Goal: Task Accomplishment & Management: Manage account settings

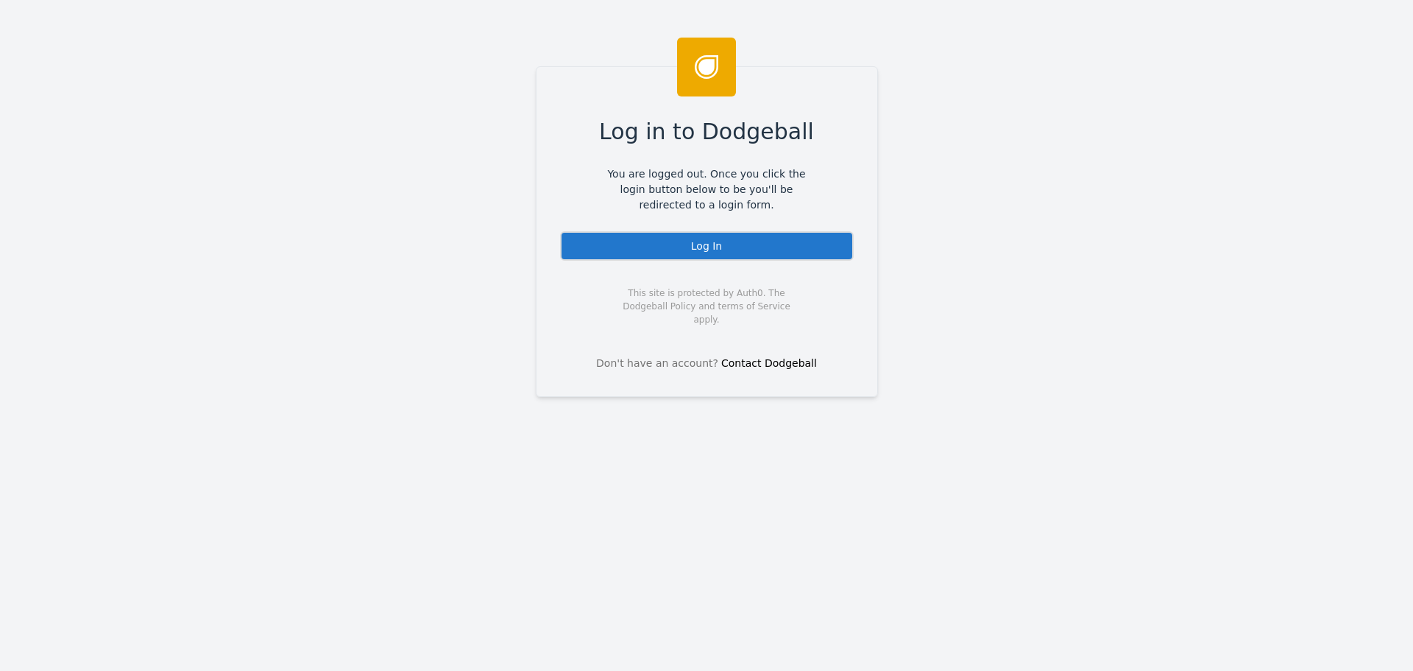
click at [692, 244] on div "Log In" at bounding box center [707, 245] width 294 height 29
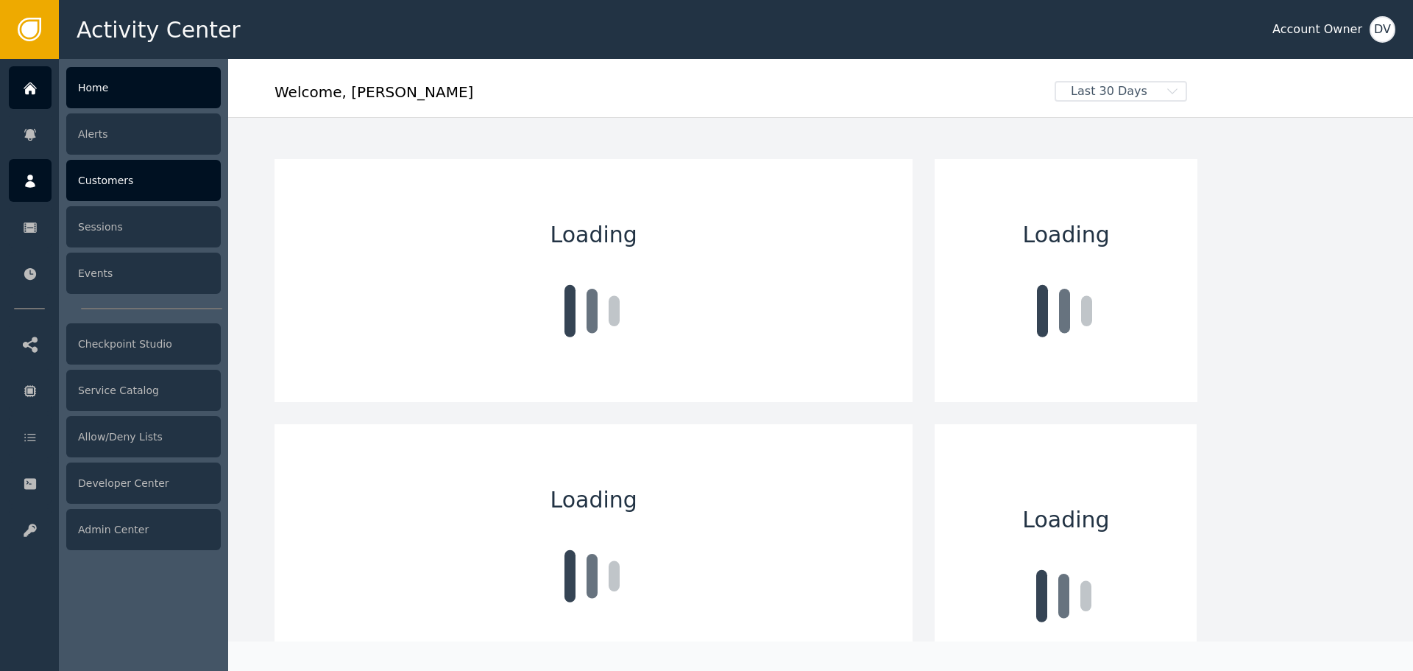
click at [114, 182] on div "Customers" at bounding box center [143, 180] width 155 height 41
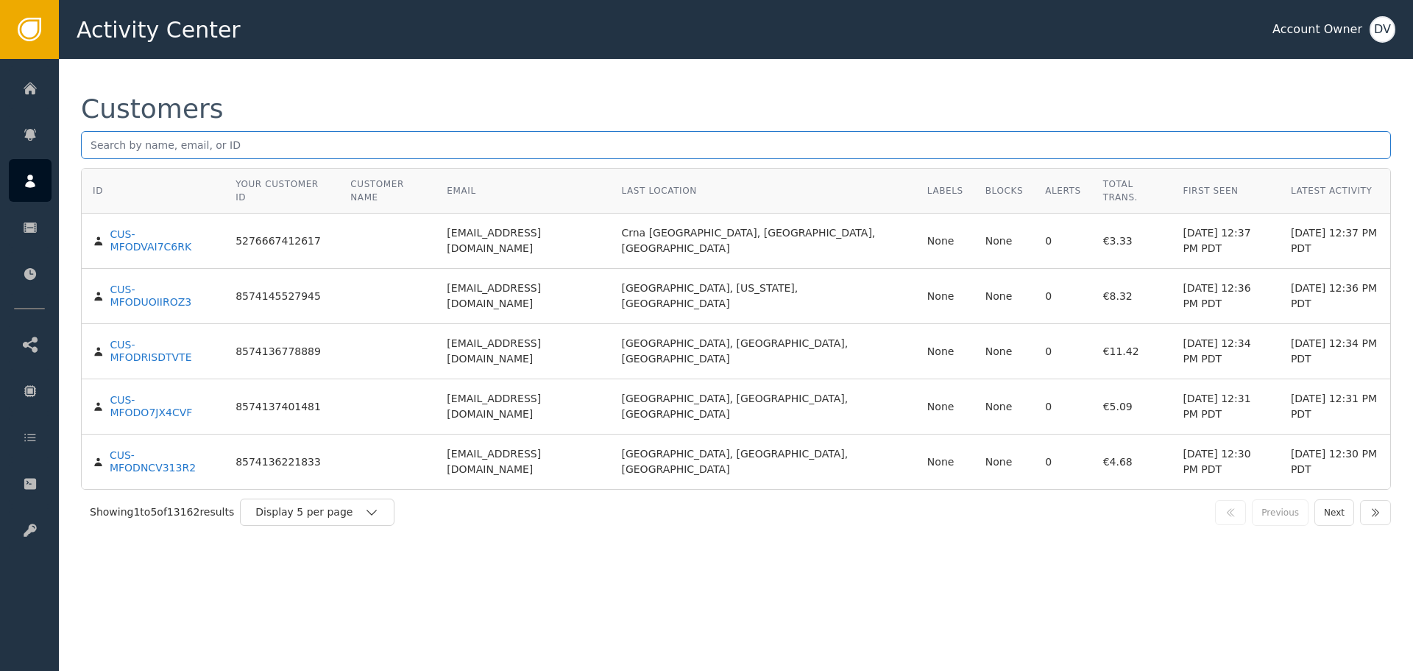
click at [940, 143] on input "text" at bounding box center [736, 145] width 1310 height 28
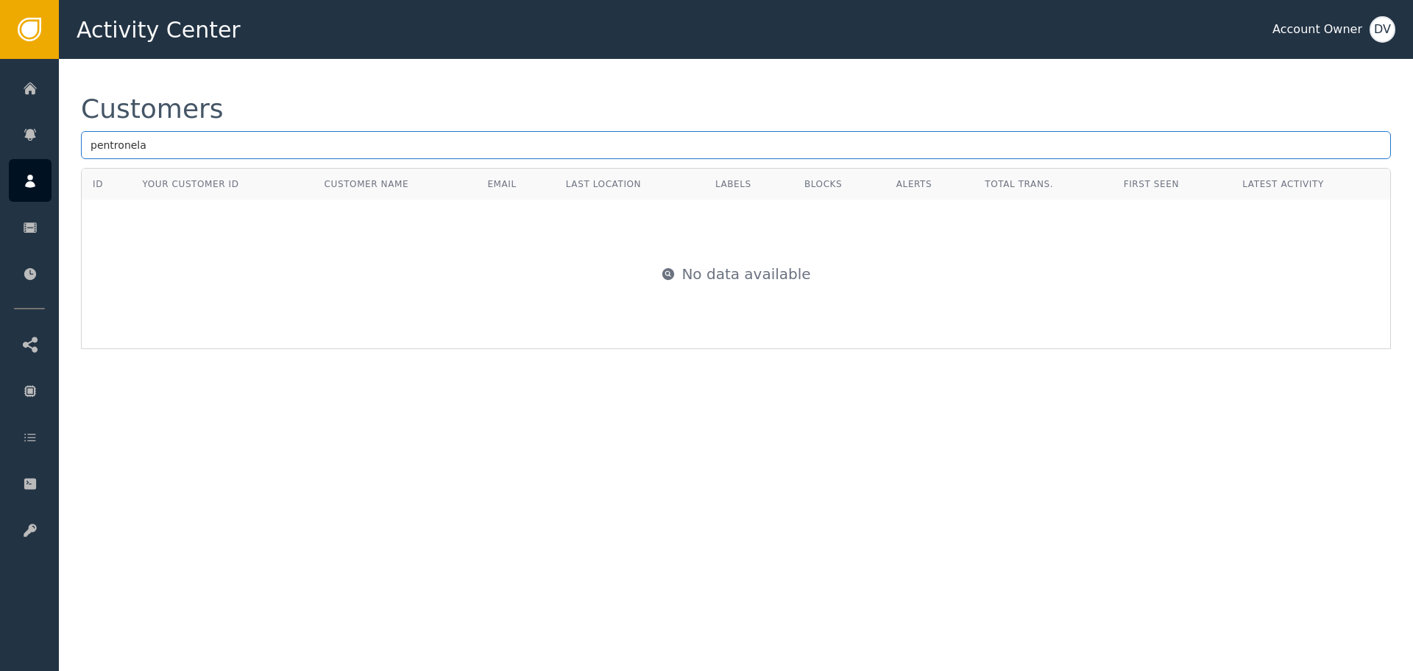
click at [105, 149] on input "pentronela" at bounding box center [736, 145] width 1310 height 28
type input "petronela"
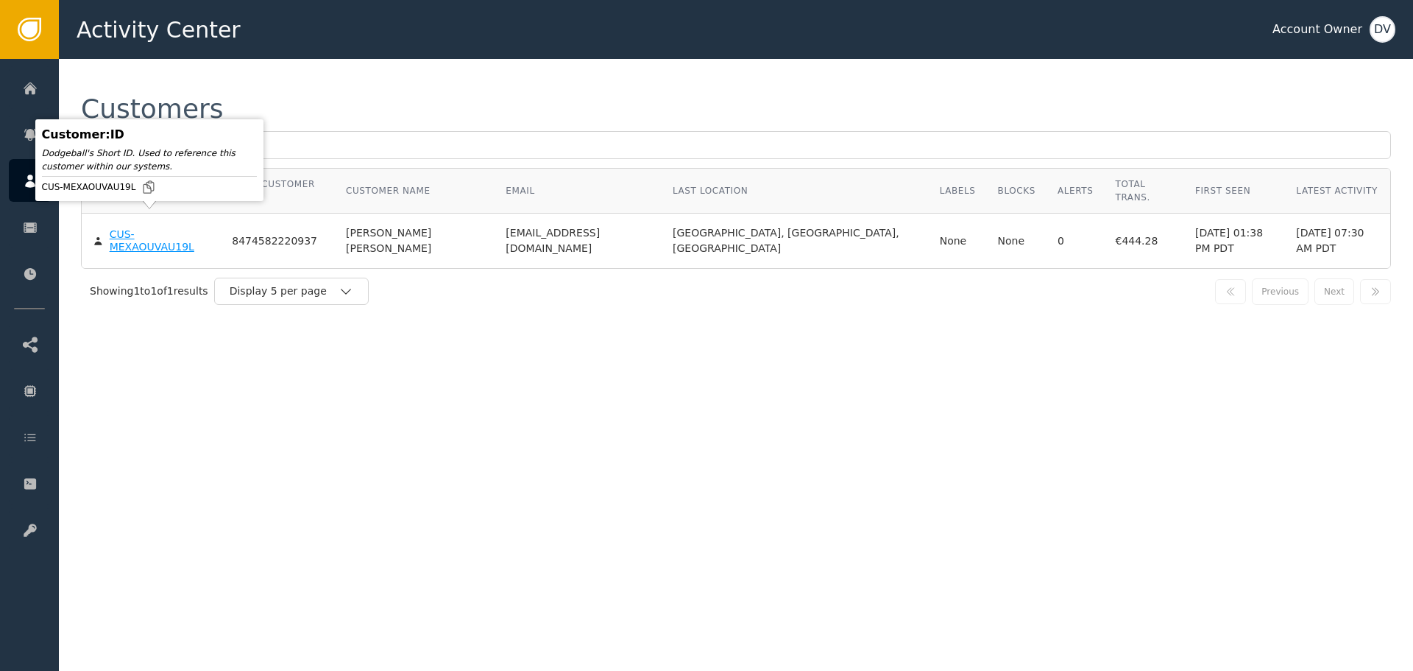
click at [169, 228] on div "CUS-MEXAOUVAU19L" at bounding box center [160, 241] width 101 height 26
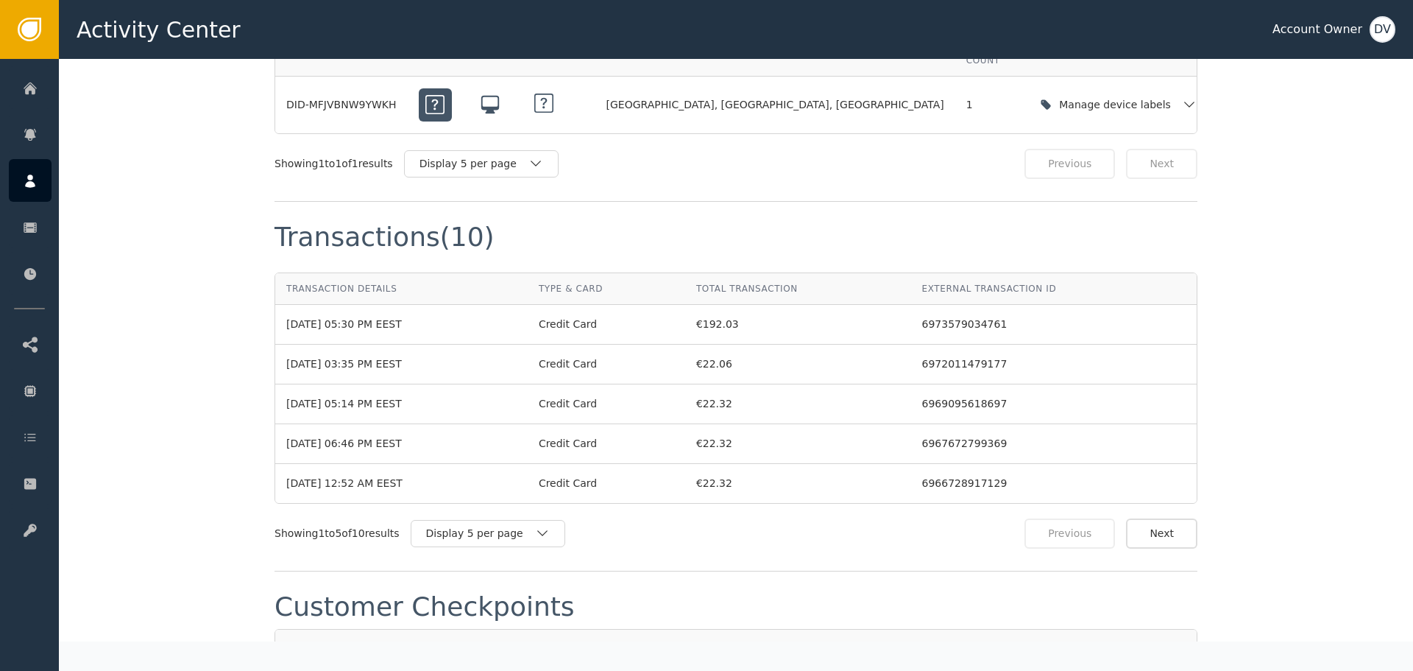
scroll to position [1254, 0]
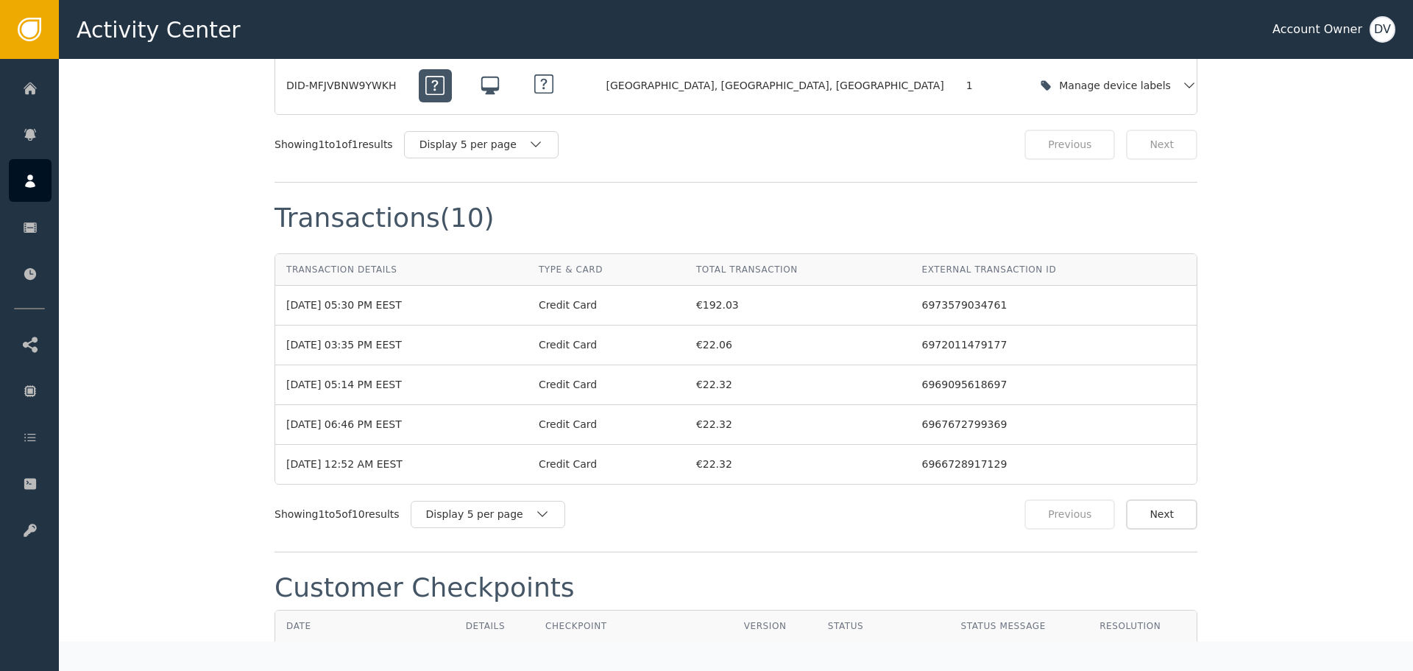
click at [481, 654] on div "View" at bounding box center [494, 661] width 57 height 15
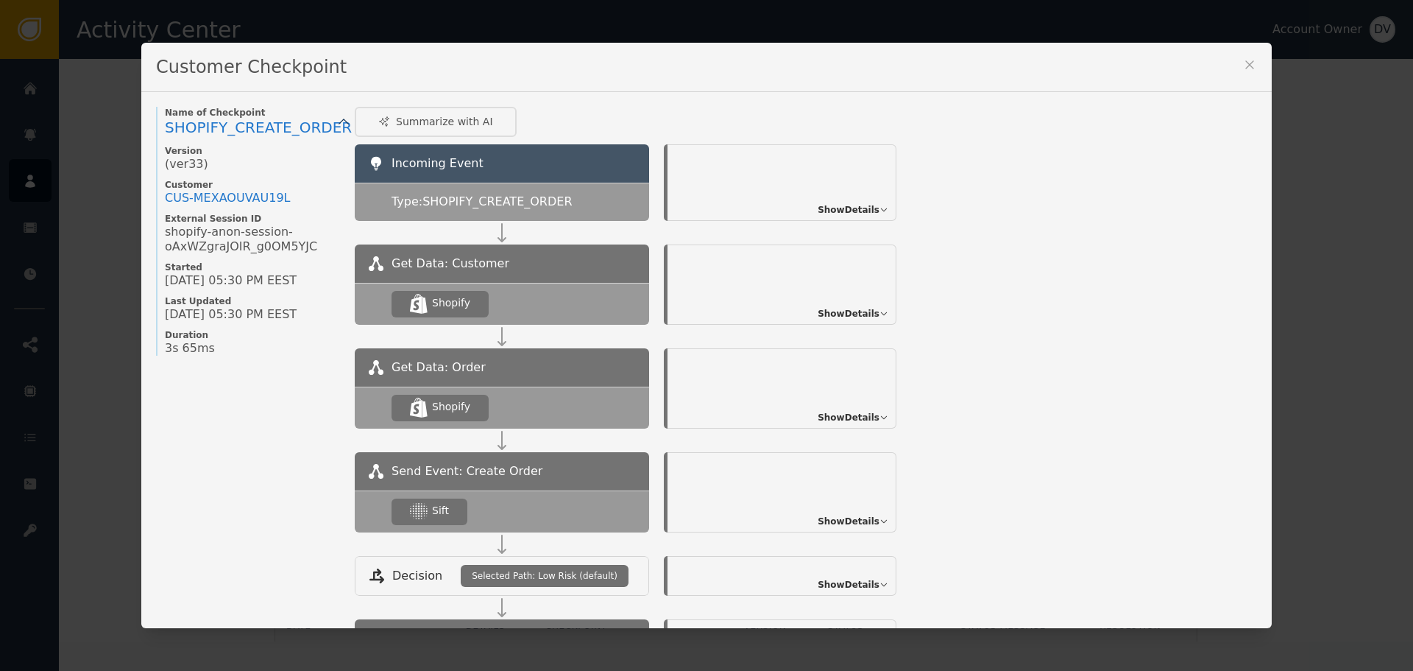
click at [866, 520] on span "Show Details" at bounding box center [849, 520] width 62 height 13
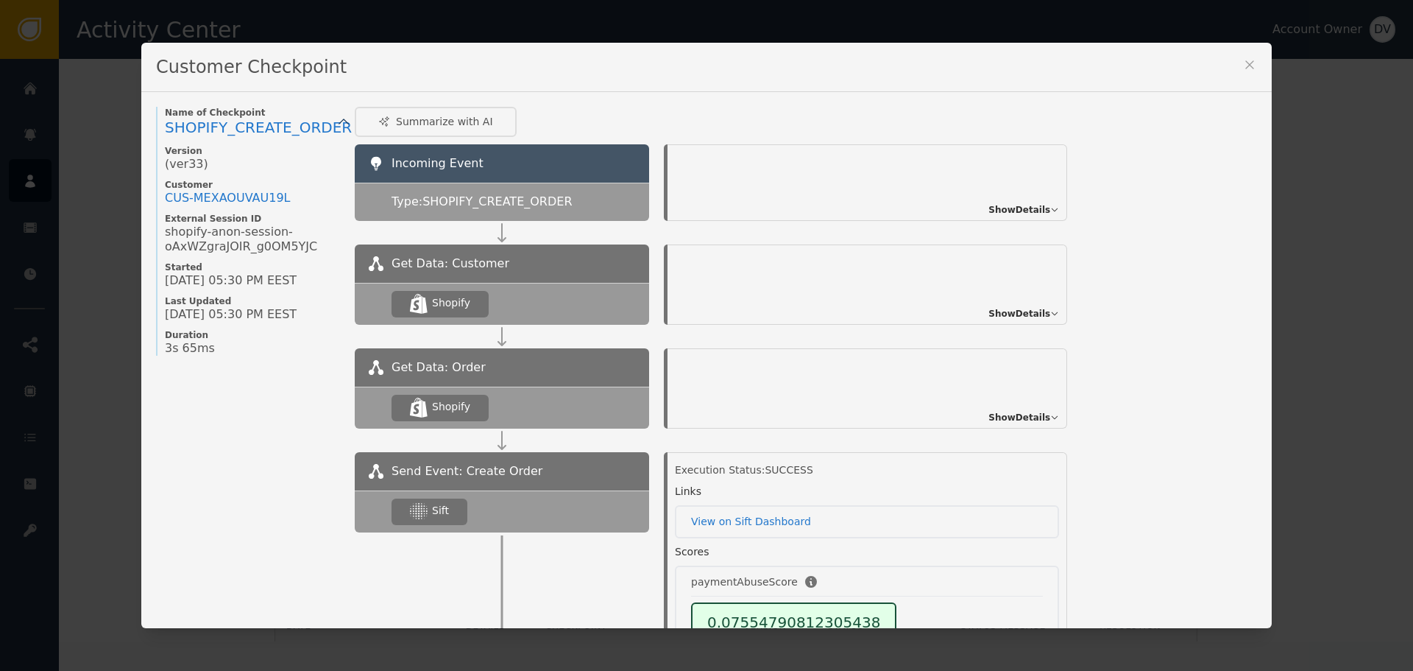
click at [1244, 63] on icon at bounding box center [1249, 64] width 15 height 15
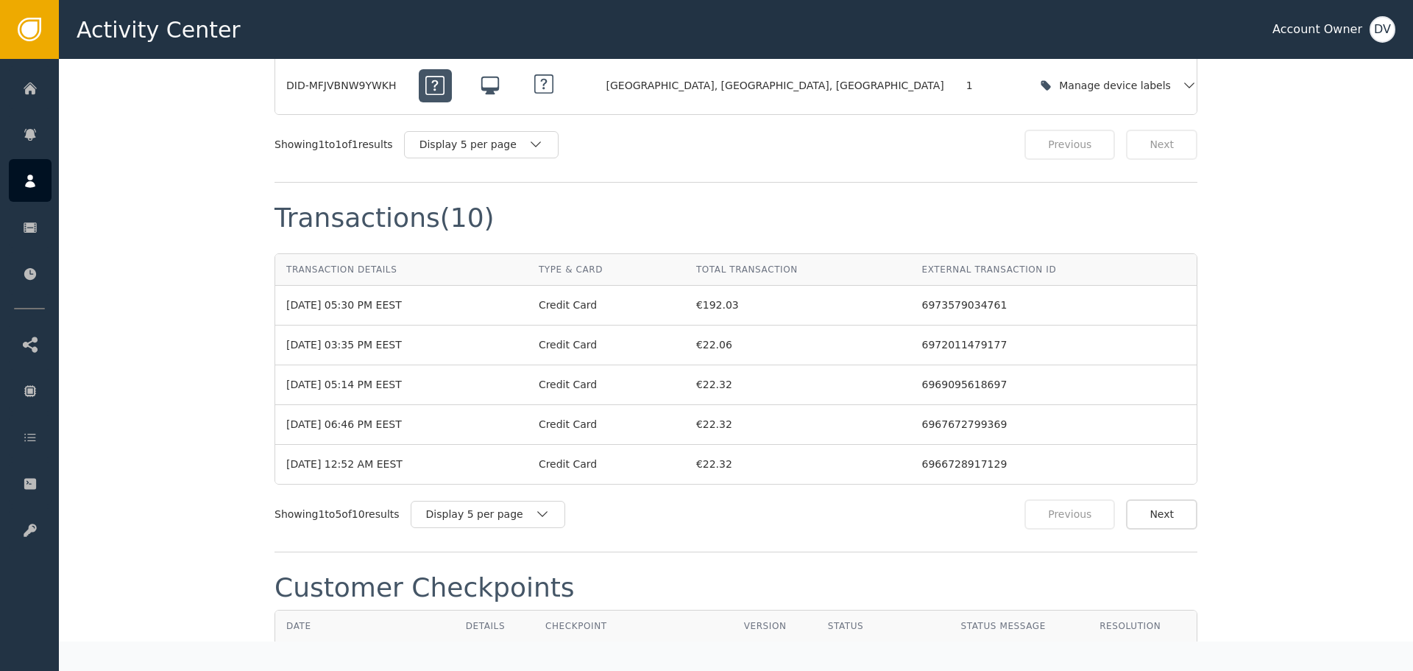
scroll to position [0, 0]
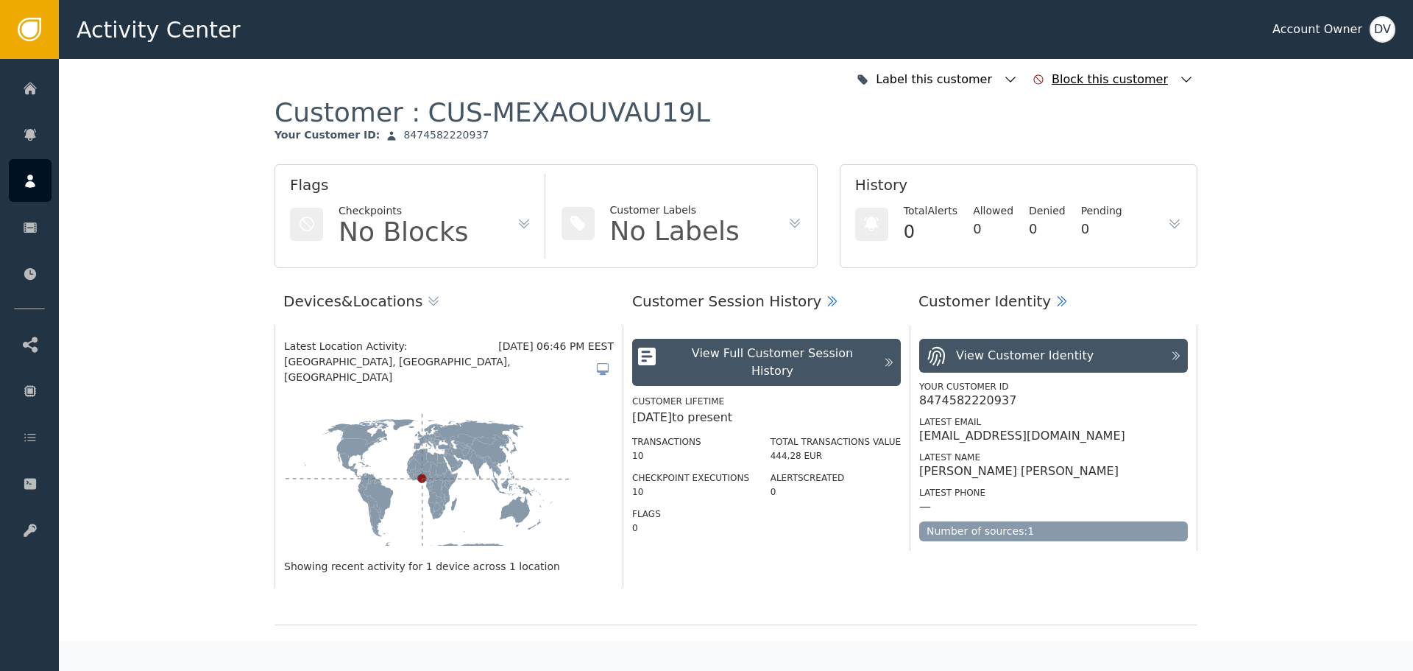
click at [1136, 79] on div "Block this customer" at bounding box center [1112, 80] width 120 height 18
click at [1074, 84] on div "Block this customer" at bounding box center [1112, 80] width 120 height 18
click at [1232, 171] on button "button" at bounding box center [1222, 169] width 29 height 18
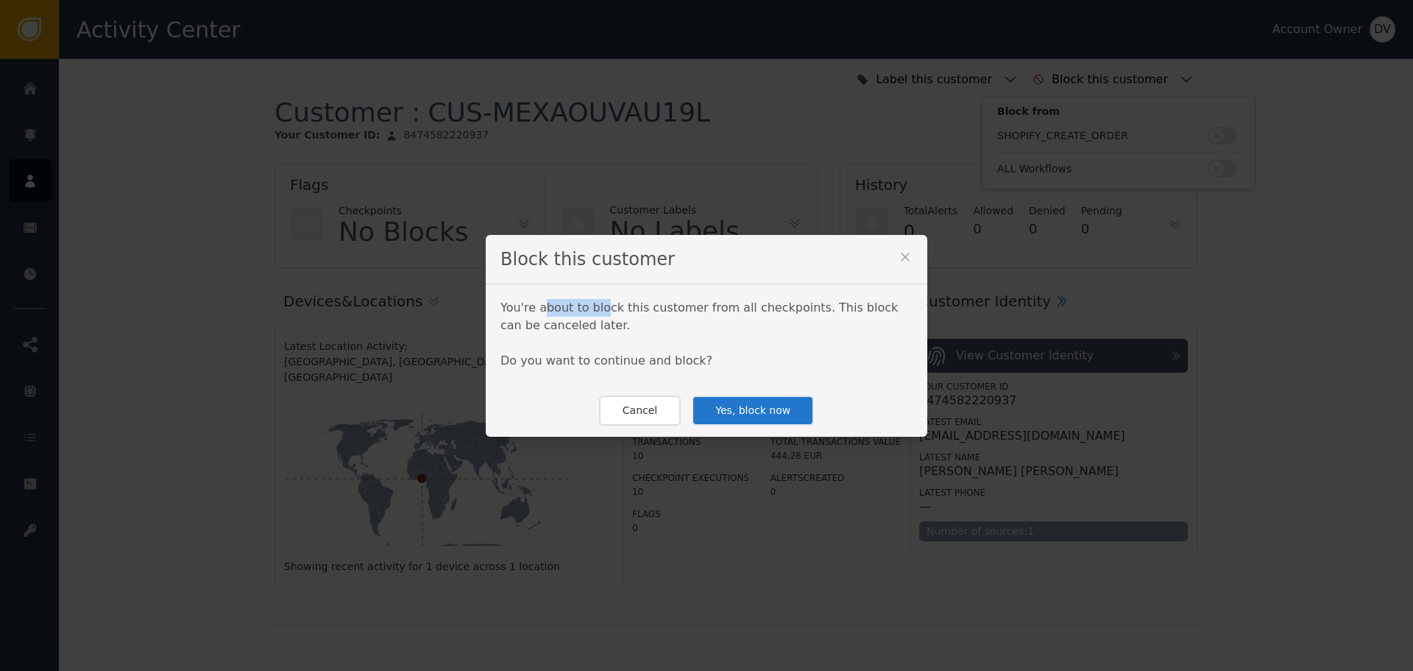
drag, startPoint x: 536, startPoint y: 308, endPoint x: 593, endPoint y: 309, distance: 57.4
click at [593, 309] on span "You're about to block this customer from all checkpoints . This block can be ca…" at bounding box center [698, 316] width 397 height 32
click at [623, 403] on button "Cancel" at bounding box center [640, 410] width 82 height 30
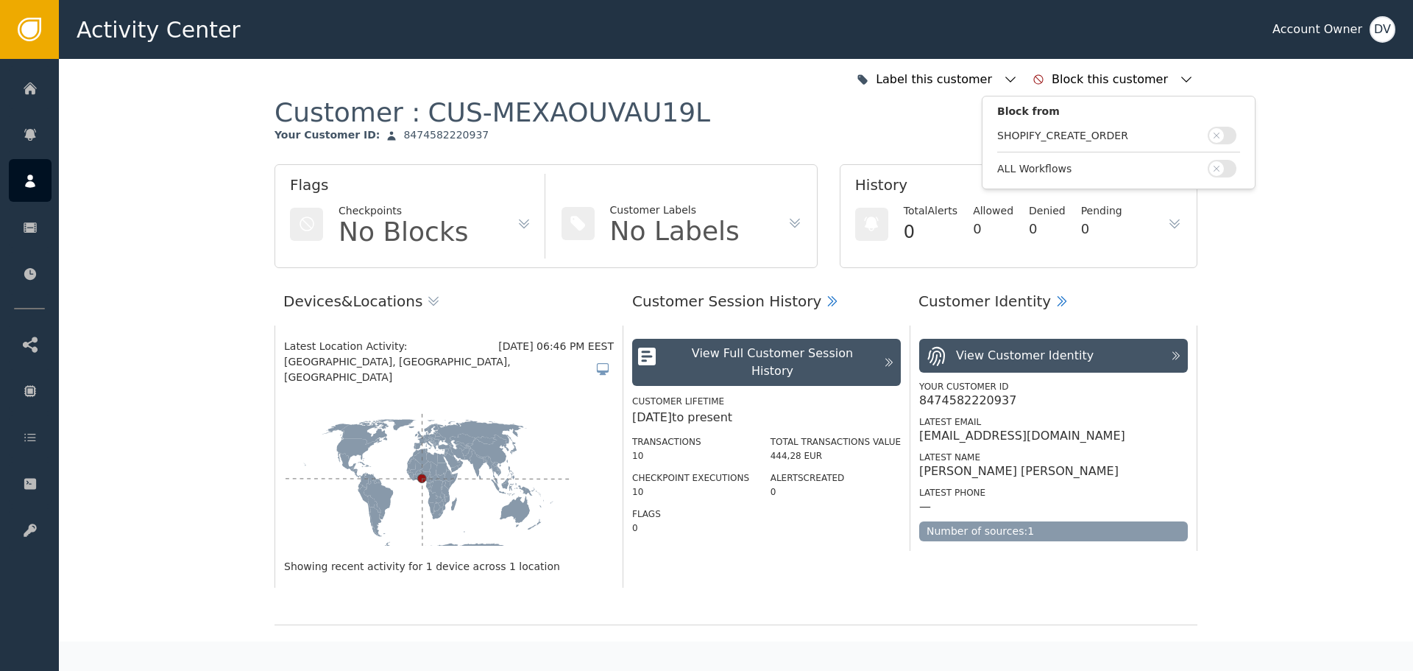
click at [1224, 135] on button "button" at bounding box center [1222, 136] width 29 height 18
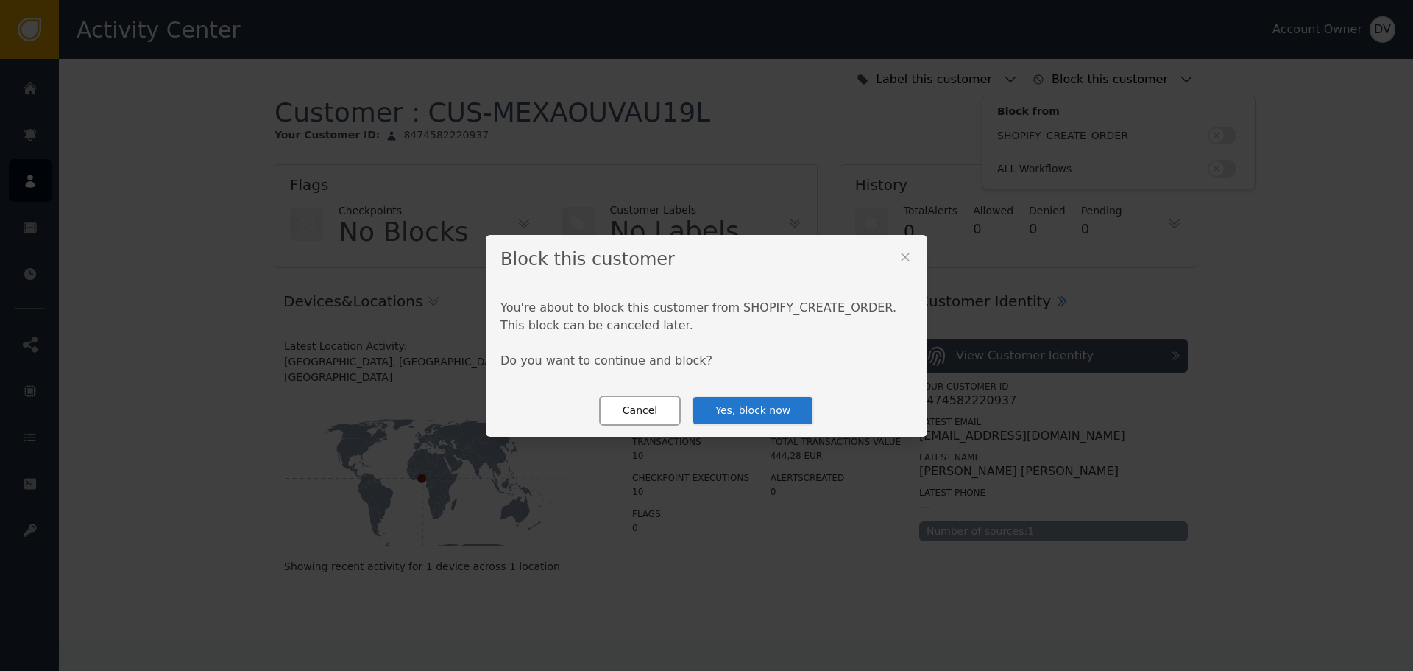
click at [633, 400] on button "Cancel" at bounding box center [640, 410] width 82 height 30
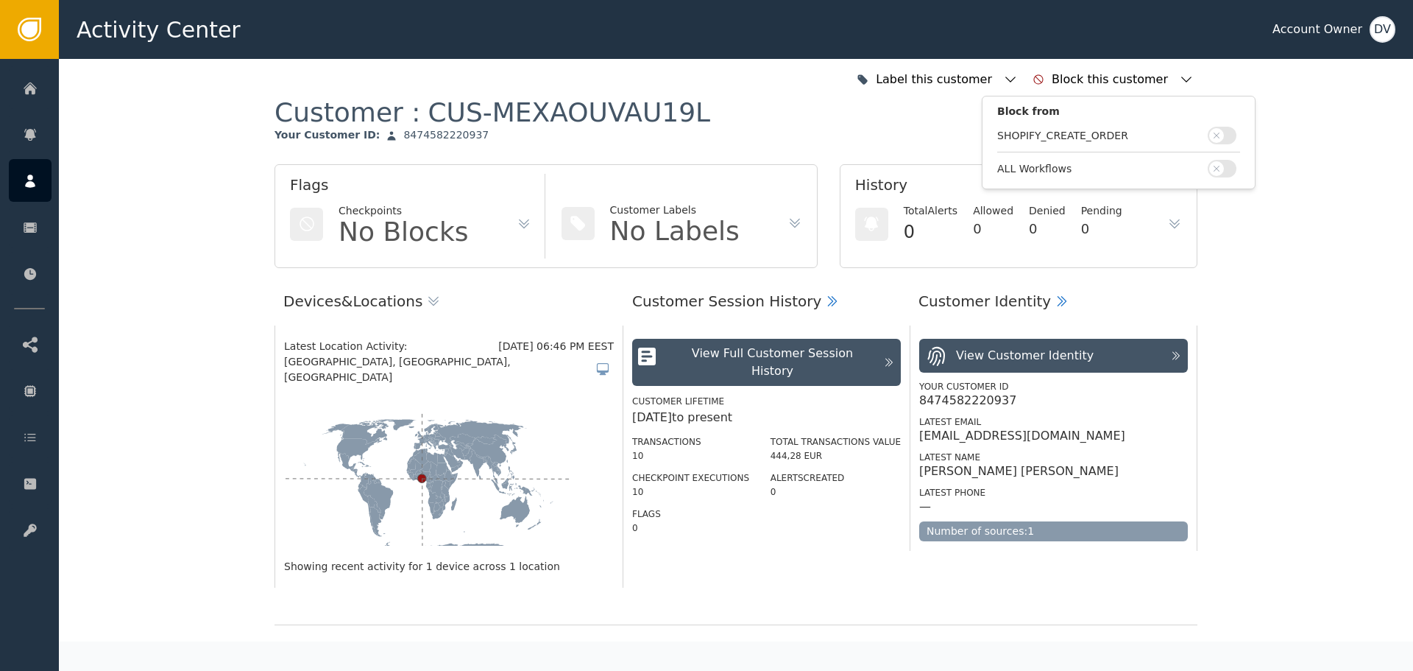
click at [1224, 138] on button "button" at bounding box center [1222, 136] width 29 height 18
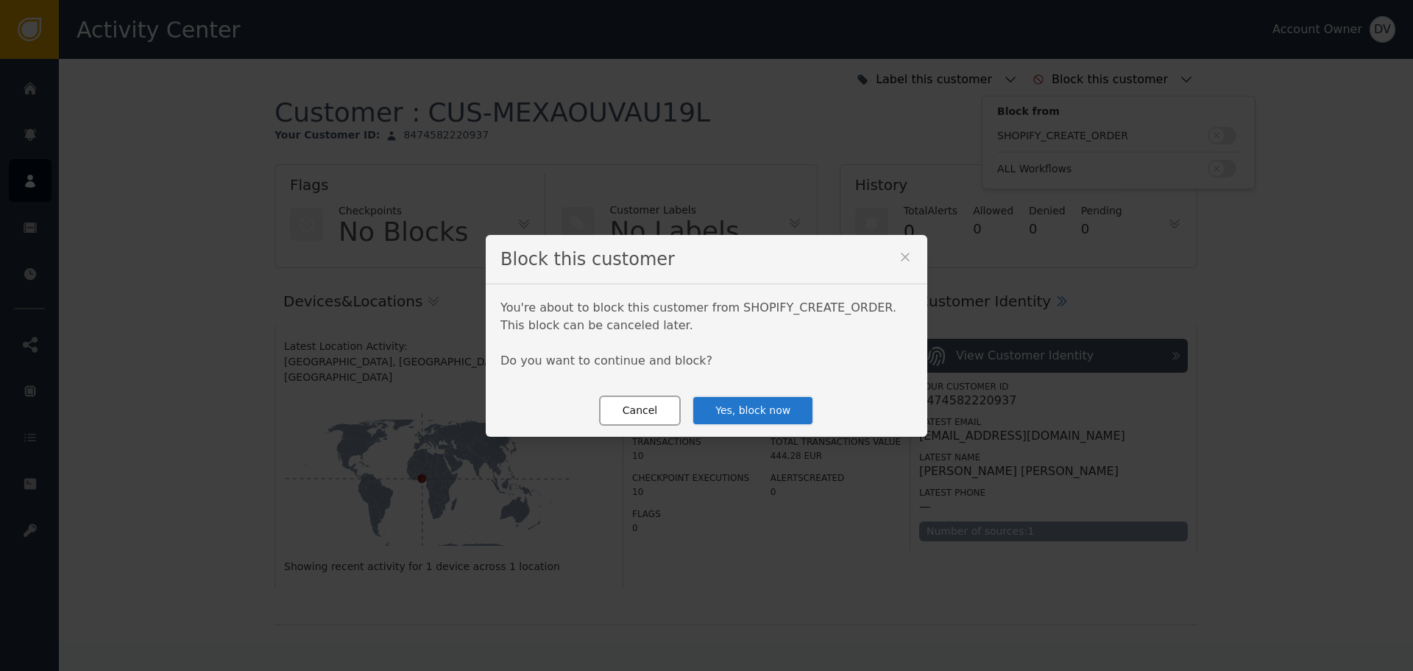
click at [668, 403] on button "Cancel" at bounding box center [640, 410] width 82 height 30
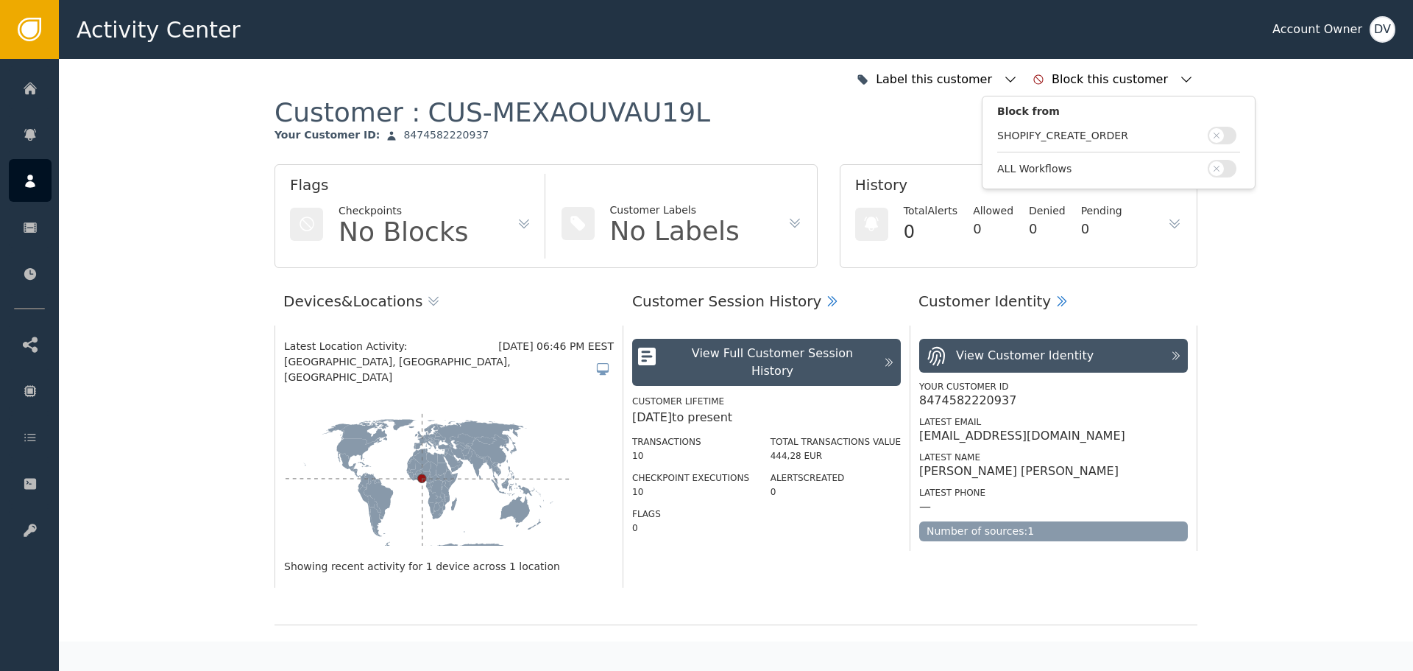
click at [1231, 135] on button "button" at bounding box center [1222, 136] width 29 height 18
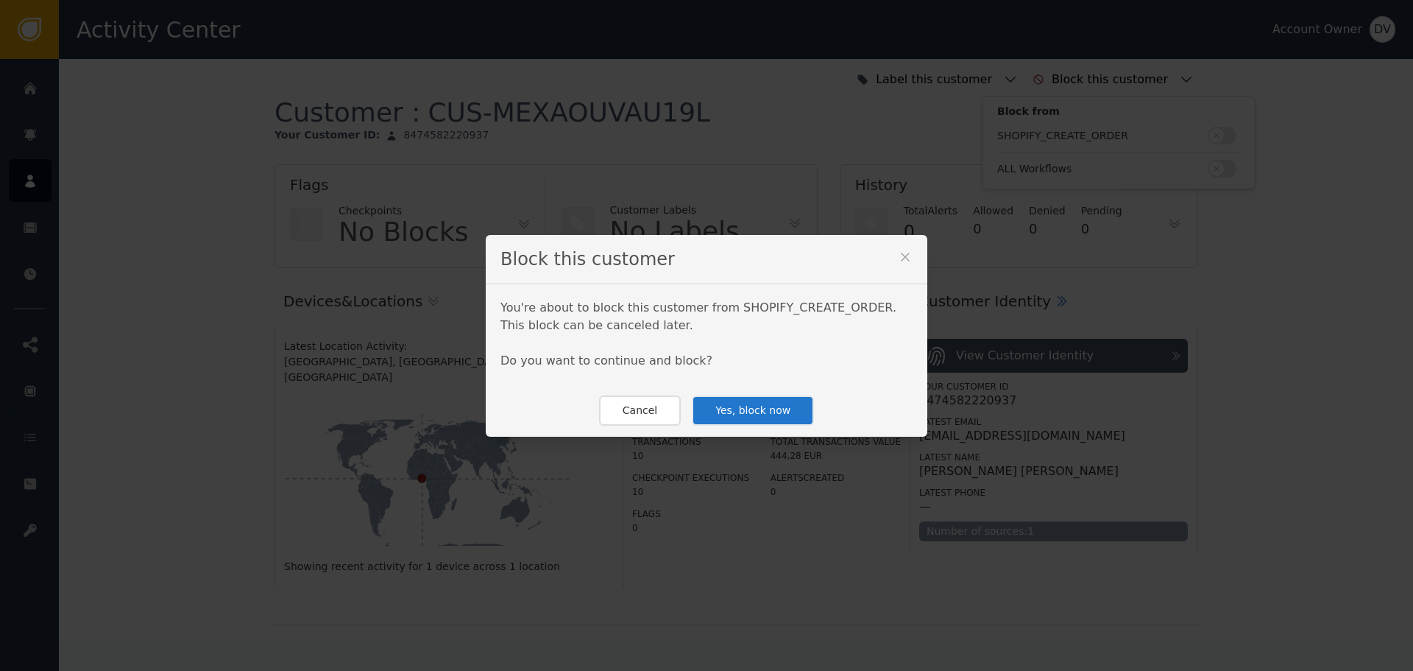
click at [757, 404] on button "Yes, block now" at bounding box center [753, 410] width 122 height 30
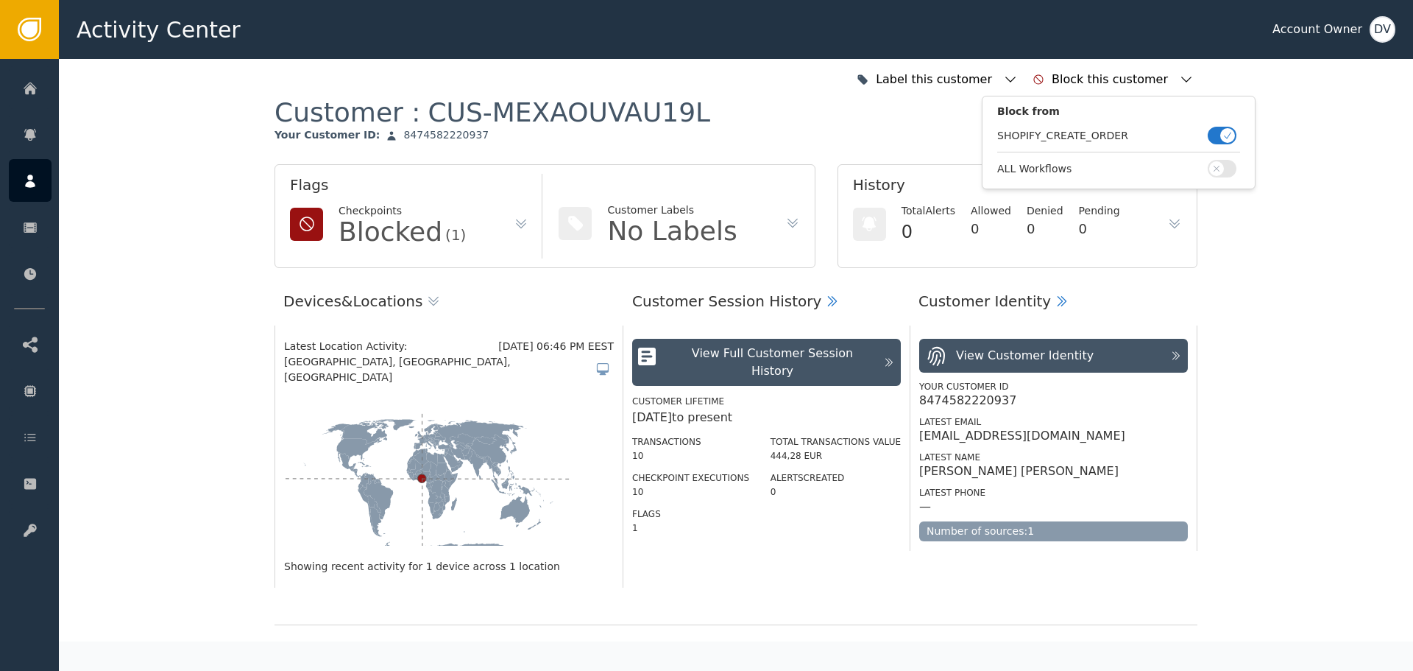
drag, startPoint x: 747, startPoint y: 130, endPoint x: 553, endPoint y: 155, distance: 195.3
click at [746, 130] on div "Customer : CUS-MEXAOUVAU19L Your Customer ID : 8474582220937" at bounding box center [736, 130] width 923 height 68
click at [514, 224] on icon at bounding box center [521, 223] width 15 height 15
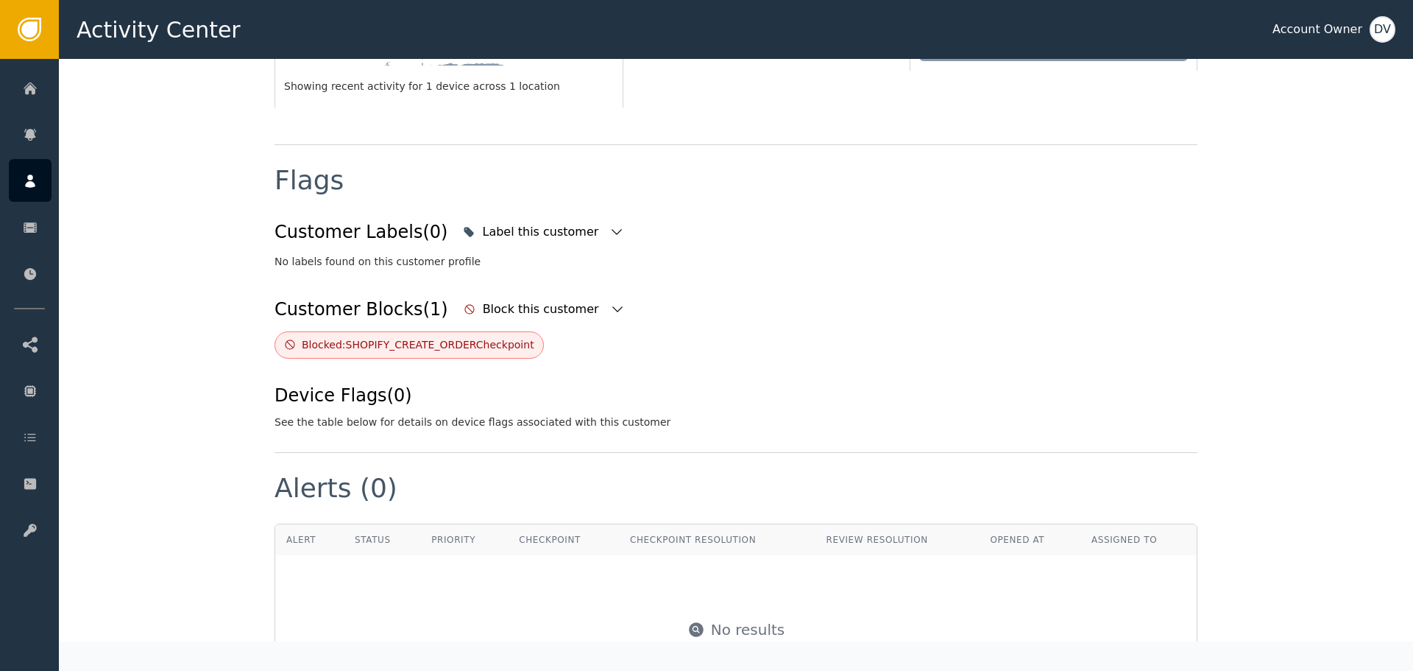
scroll to position [551, 0]
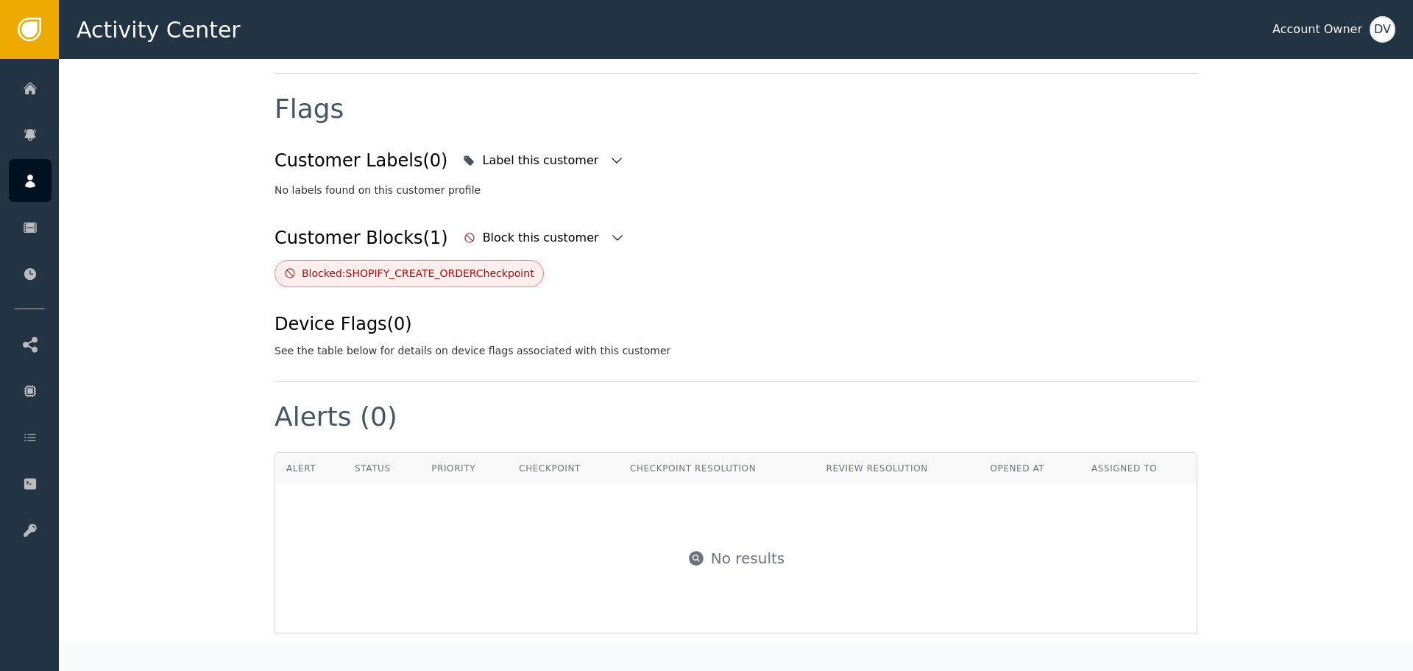
click at [408, 266] on div "Blocked: SHOPIFY_CREATE_ORDER Checkpoint" at bounding box center [418, 273] width 233 height 15
click at [304, 266] on div "Blocked: SHOPIFY_CREATE_ORDER Checkpoint" at bounding box center [418, 273] width 233 height 15
copy div "Blocked: SHOPIFY_CREATE_ORDER Checkpoint"
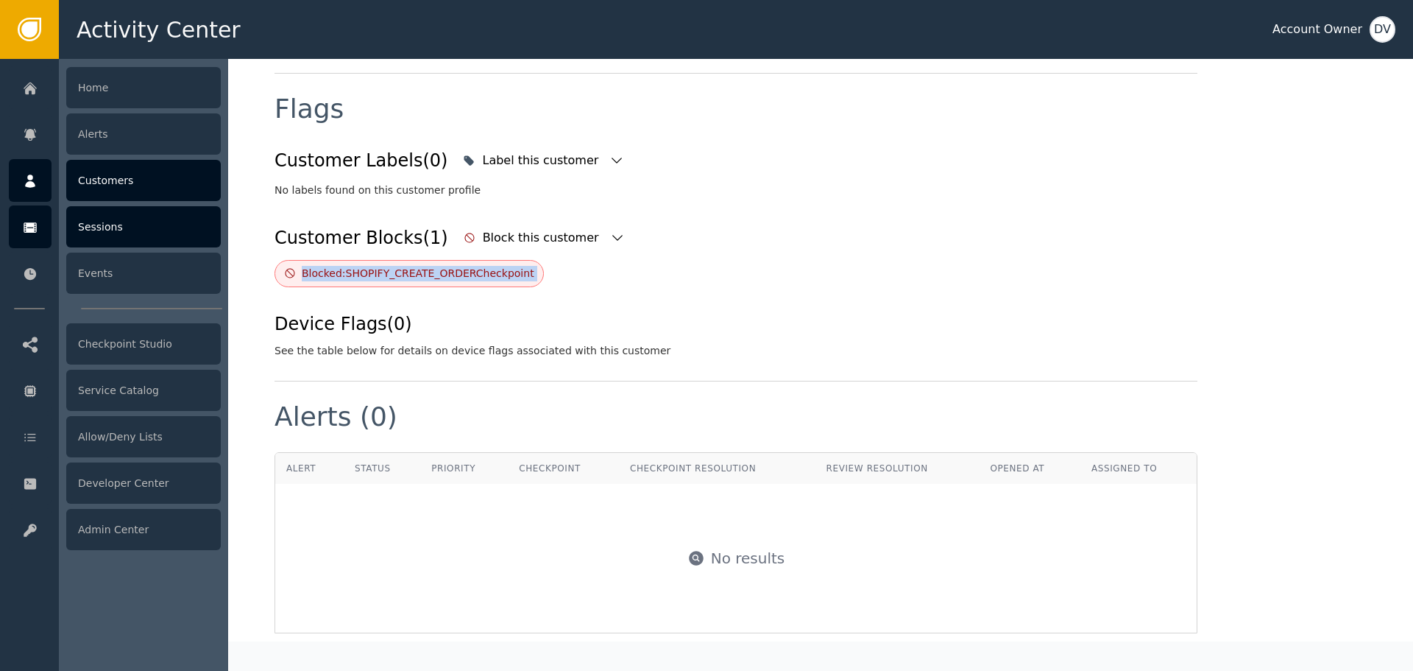
click at [15, 229] on div at bounding box center [30, 226] width 43 height 43
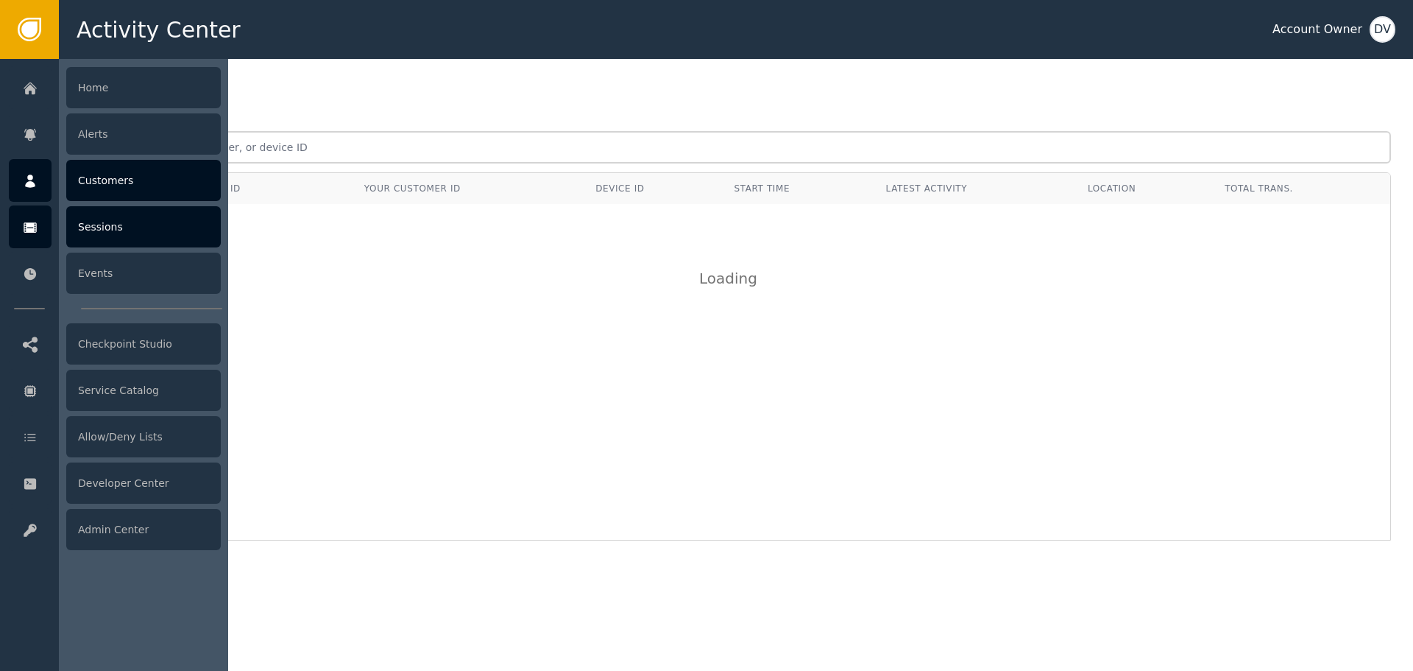
click at [103, 181] on div "Customers" at bounding box center [143, 180] width 155 height 41
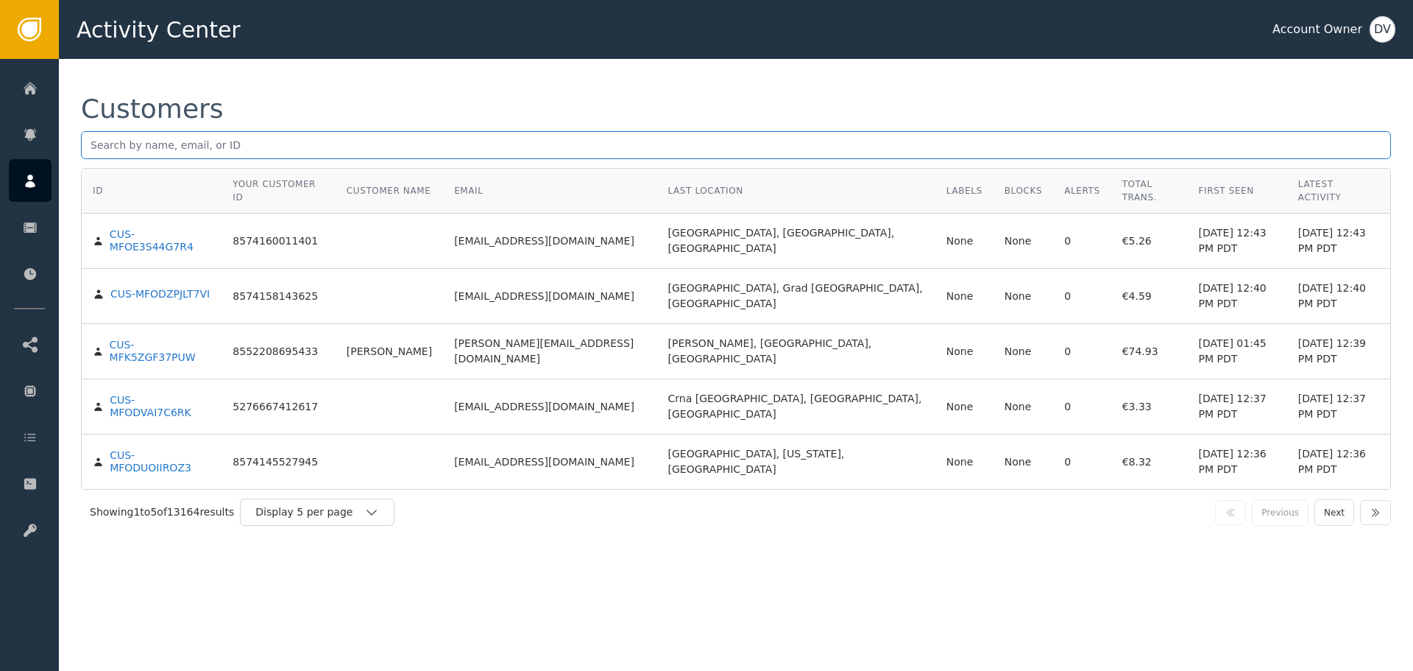
click at [282, 156] on input "text" at bounding box center [736, 145] width 1310 height 28
type input "[PERSON_NAME]"
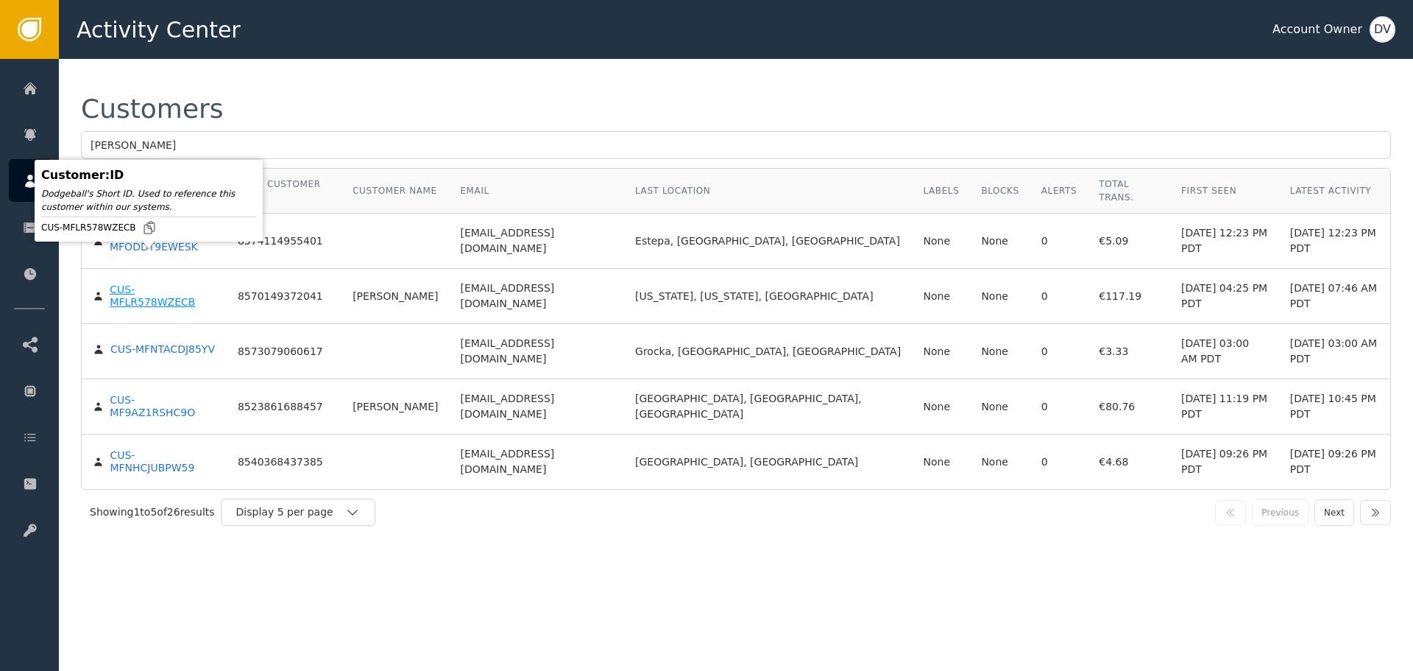
click at [156, 283] on div "CUS-MFLR578WZECB" at bounding box center [163, 296] width 106 height 26
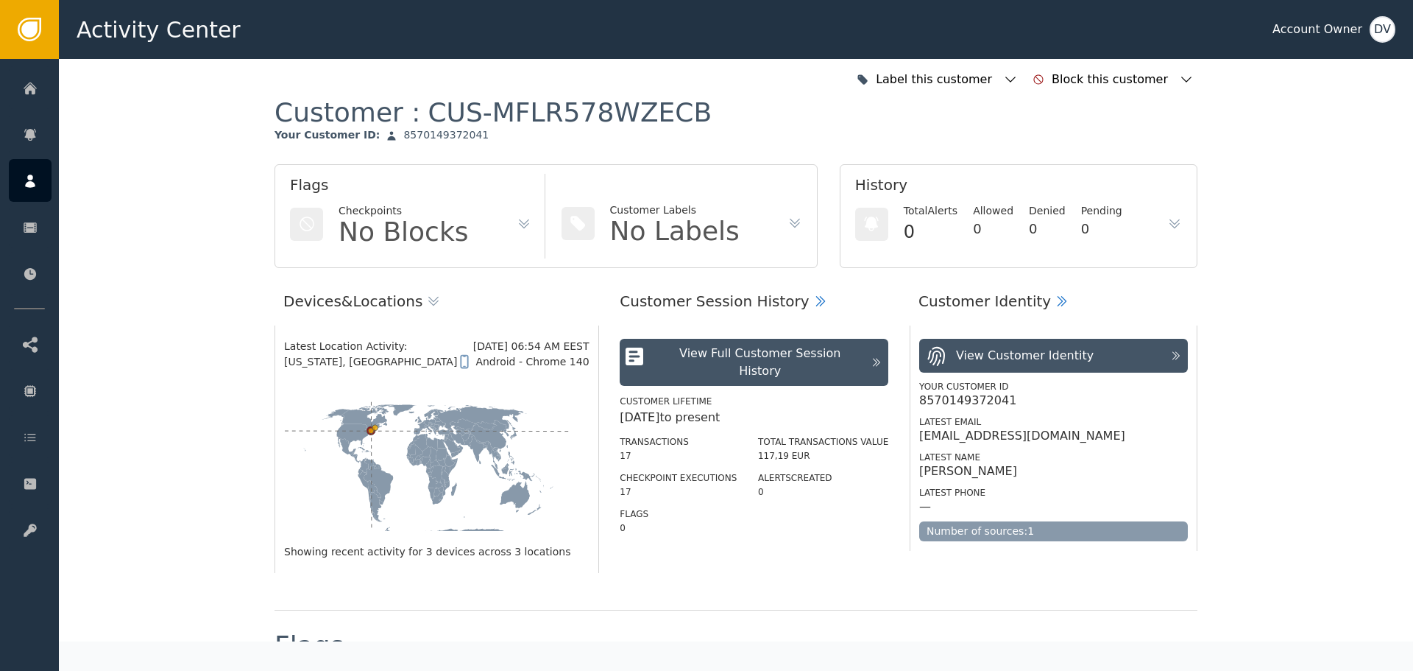
click at [991, 434] on div "[EMAIL_ADDRESS][DOMAIN_NAME]" at bounding box center [1022, 435] width 206 height 15
copy div "[EMAIL_ADDRESS][DOMAIN_NAME]"
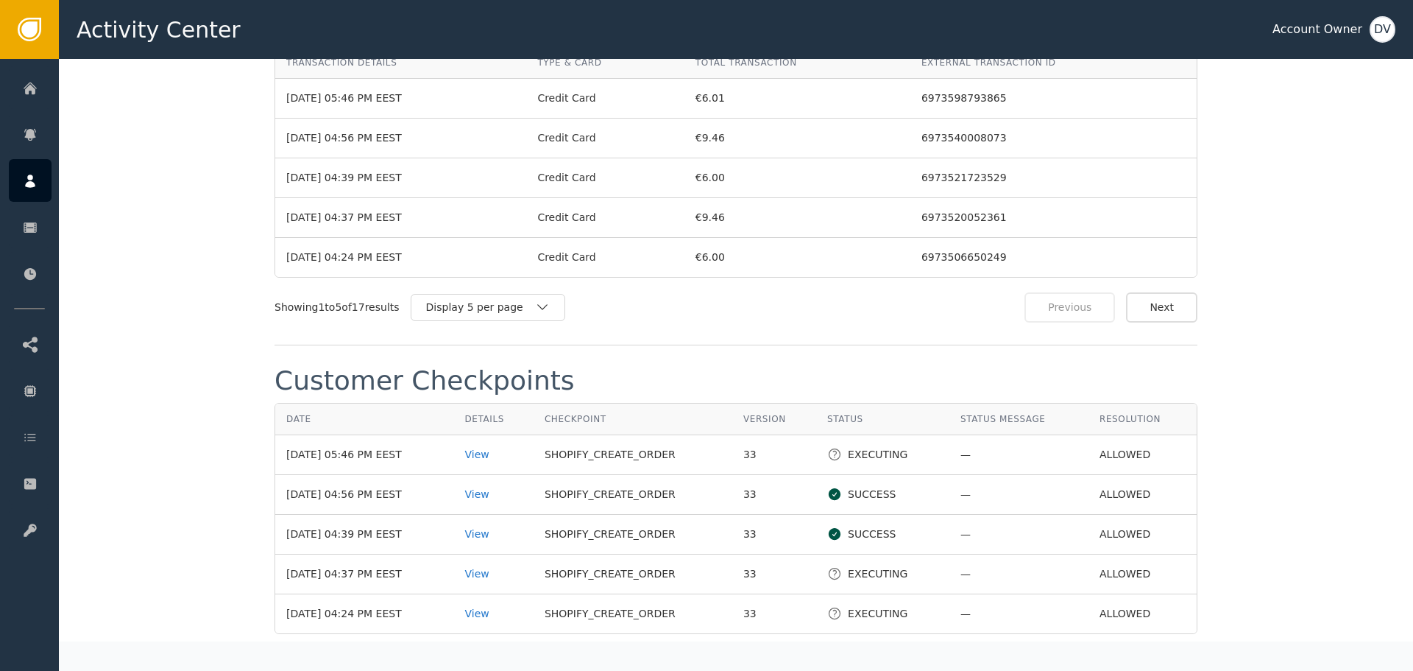
scroll to position [1574, 0]
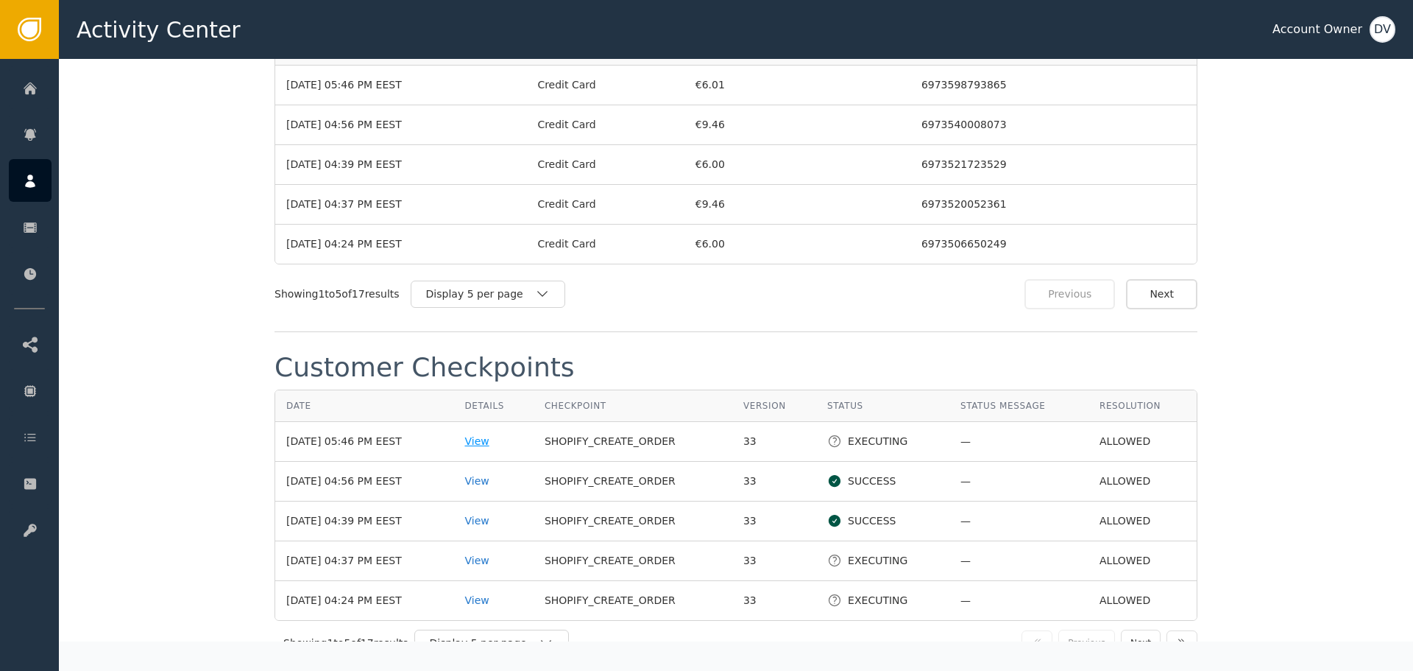
click at [481, 449] on div "View" at bounding box center [492, 441] width 57 height 15
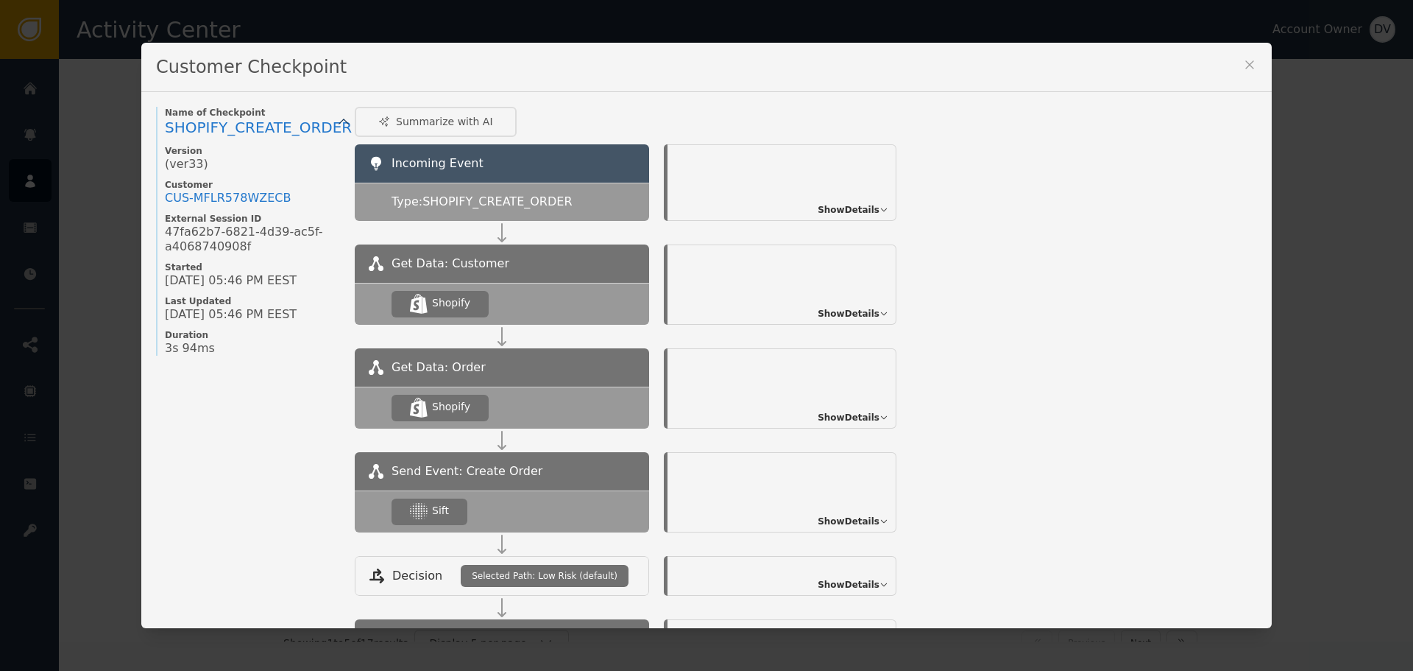
click at [867, 520] on span "Show Details" at bounding box center [849, 520] width 62 height 13
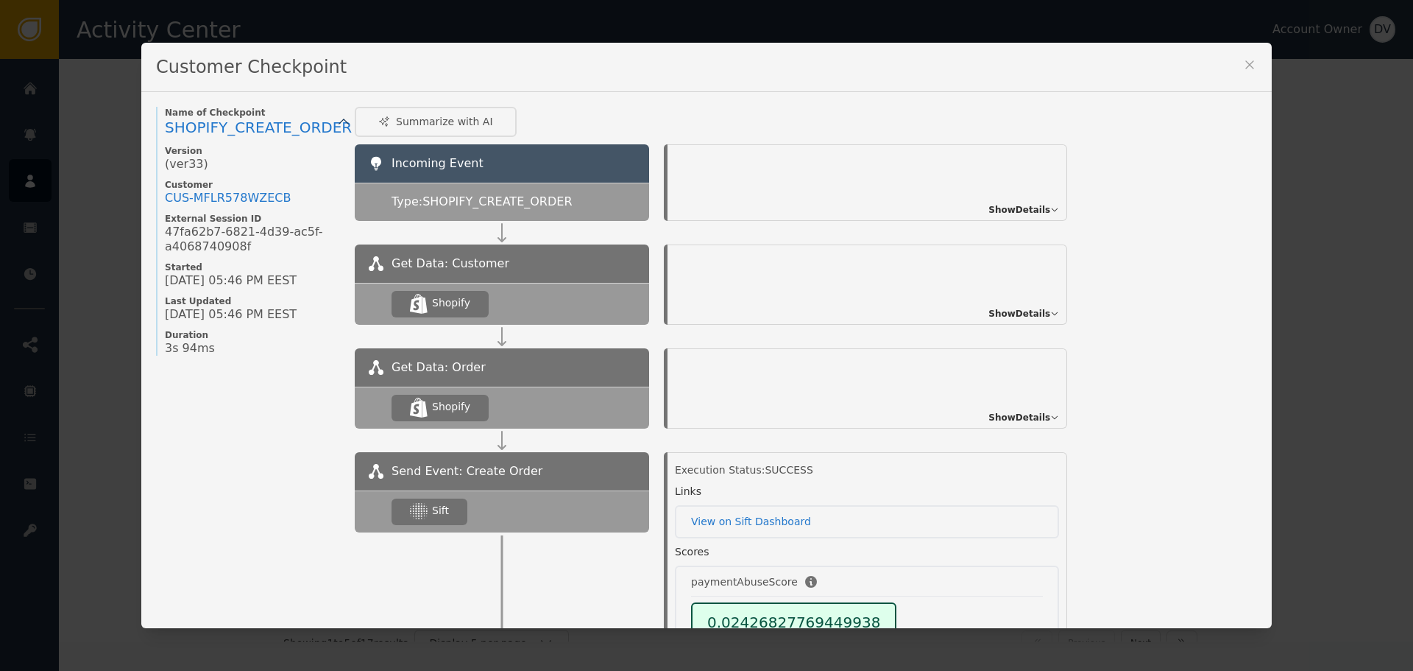
click at [1289, 389] on div "Customer Checkpoint Name of Checkpoint SHOPIFY_CREATE_ORDER Version (ver 33 ) C…" at bounding box center [706, 335] width 1413 height 671
click at [1246, 64] on icon at bounding box center [1249, 64] width 15 height 15
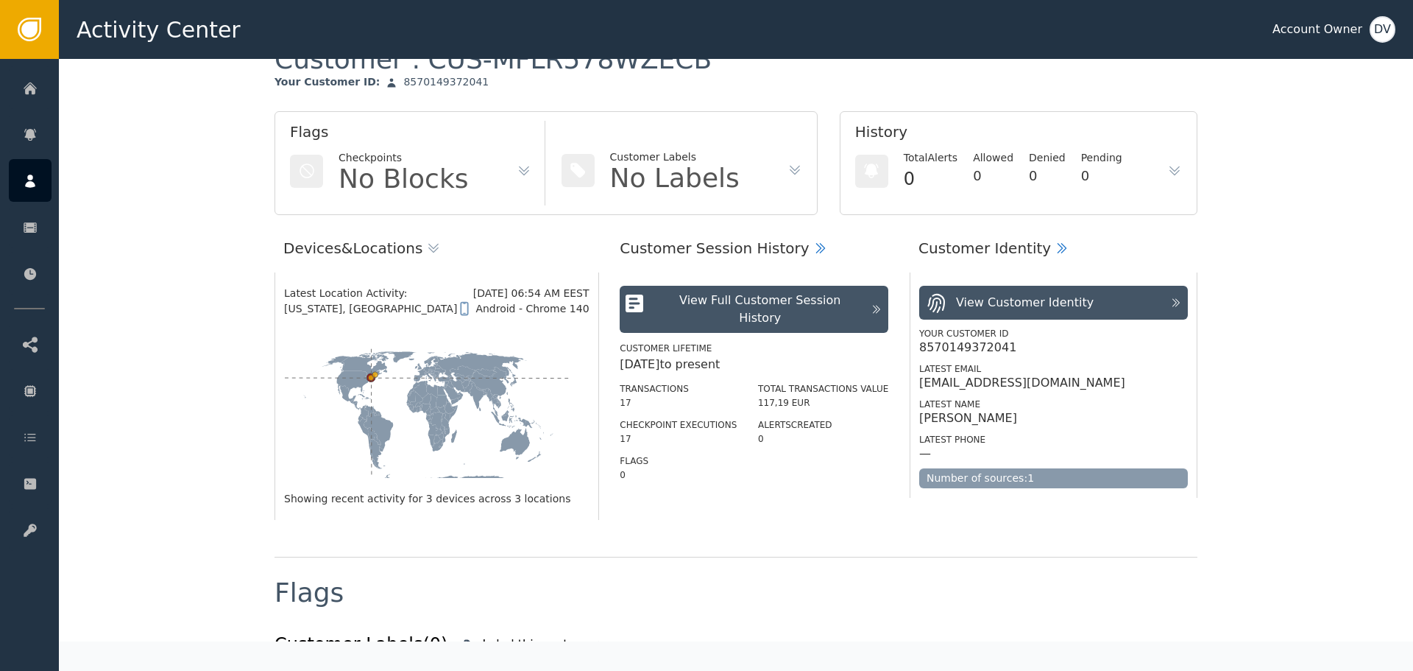
scroll to position [0, 0]
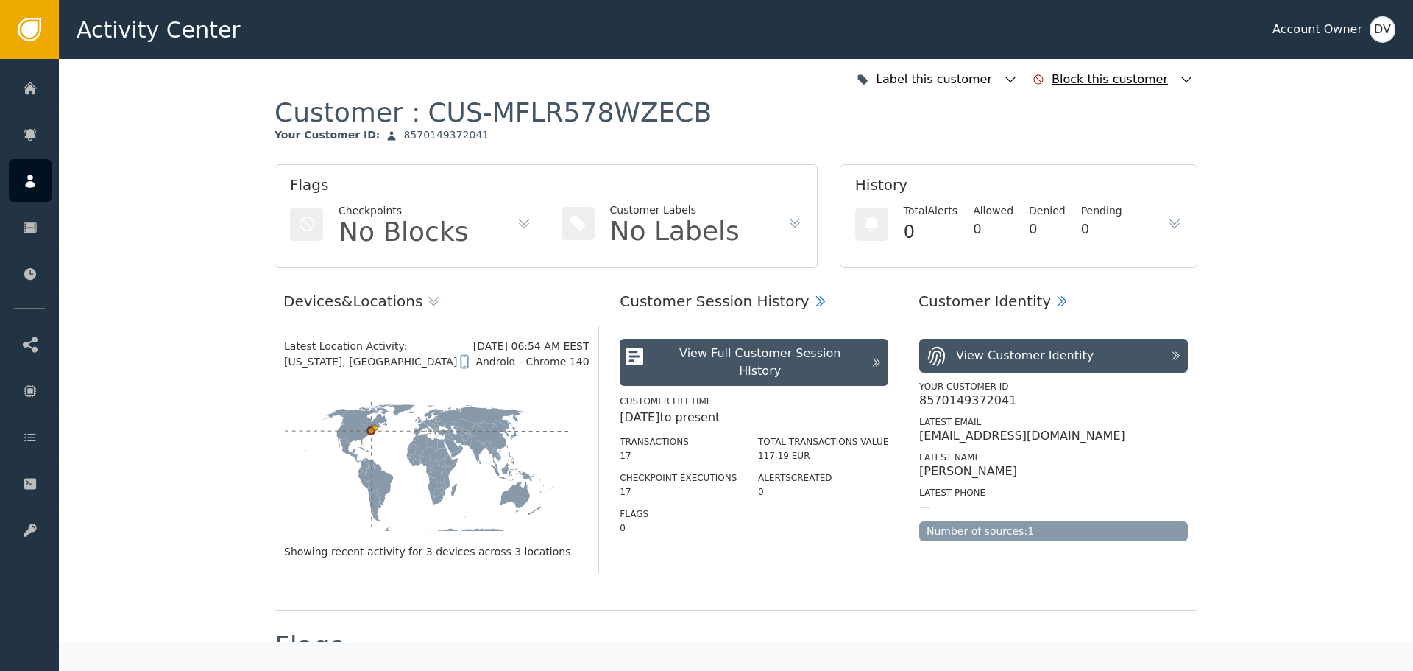
click at [1115, 81] on div "Block this customer" at bounding box center [1112, 80] width 120 height 18
click at [1218, 139] on icon "button" at bounding box center [1216, 135] width 10 height 10
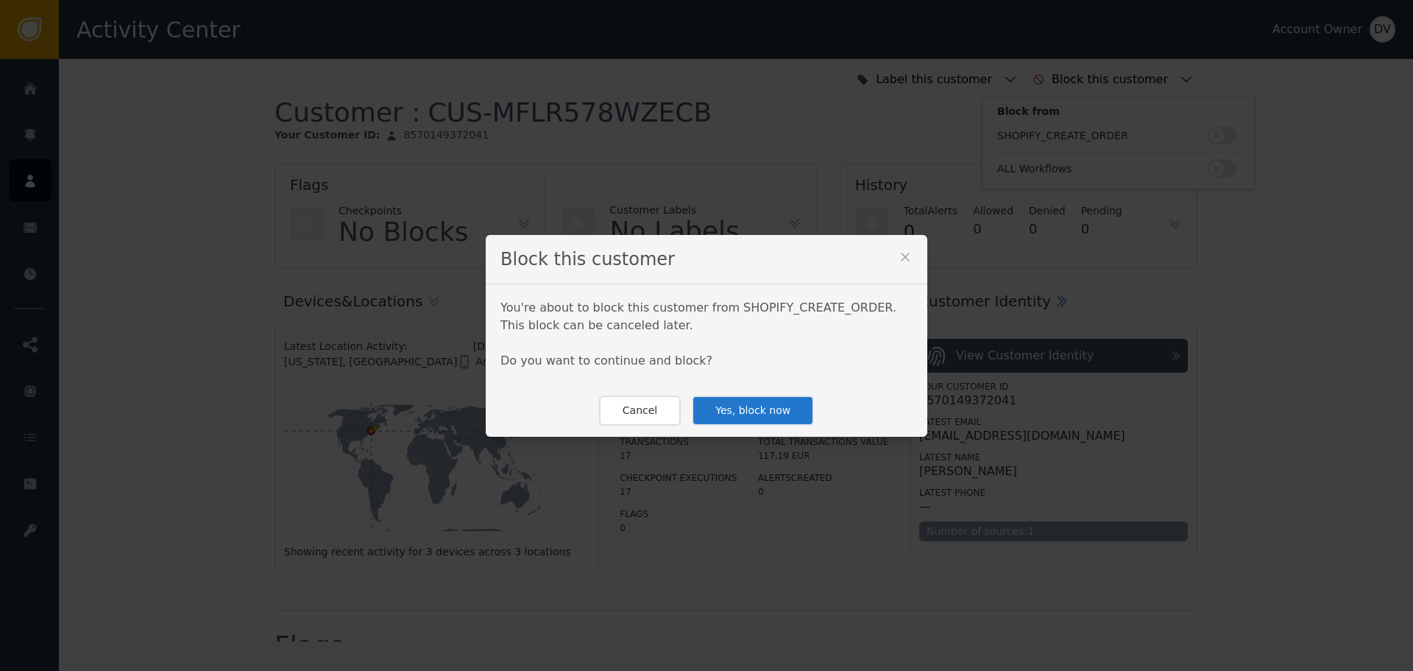
click at [747, 418] on button "Yes, block now" at bounding box center [753, 410] width 122 height 30
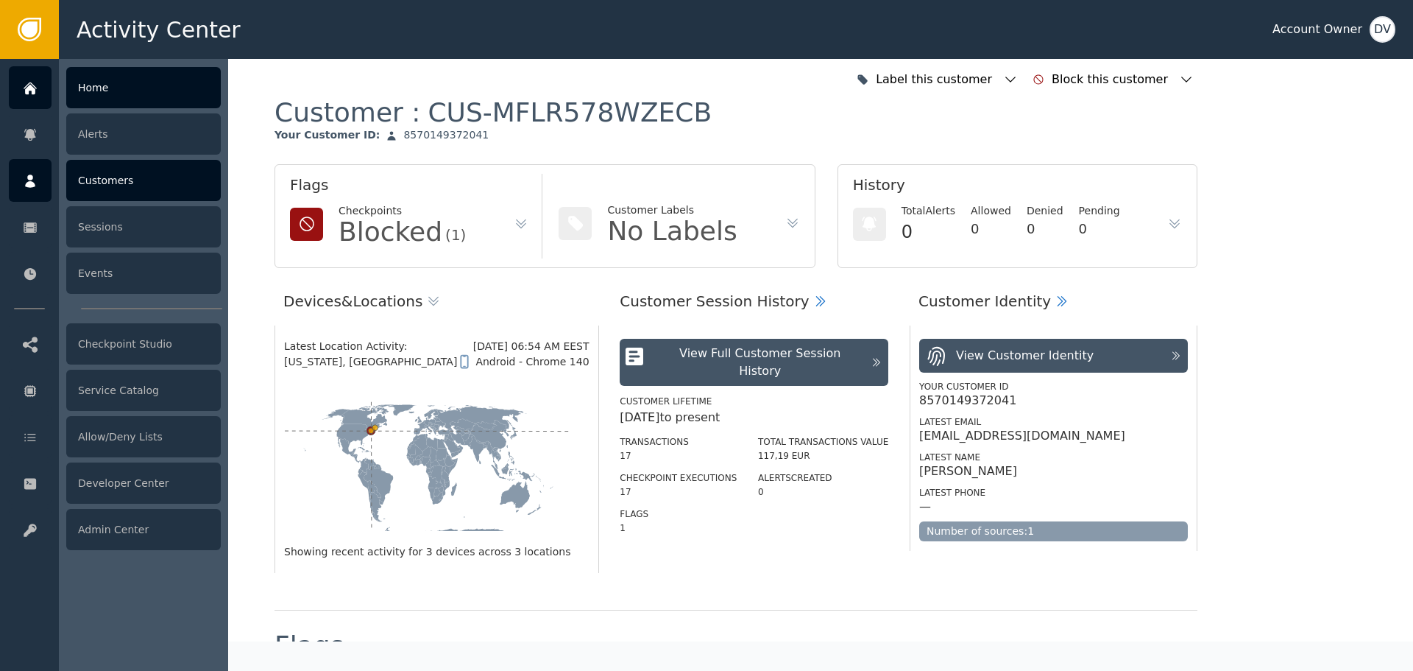
click at [11, 89] on div at bounding box center [30, 87] width 43 height 43
